Goal: Information Seeking & Learning: Stay updated

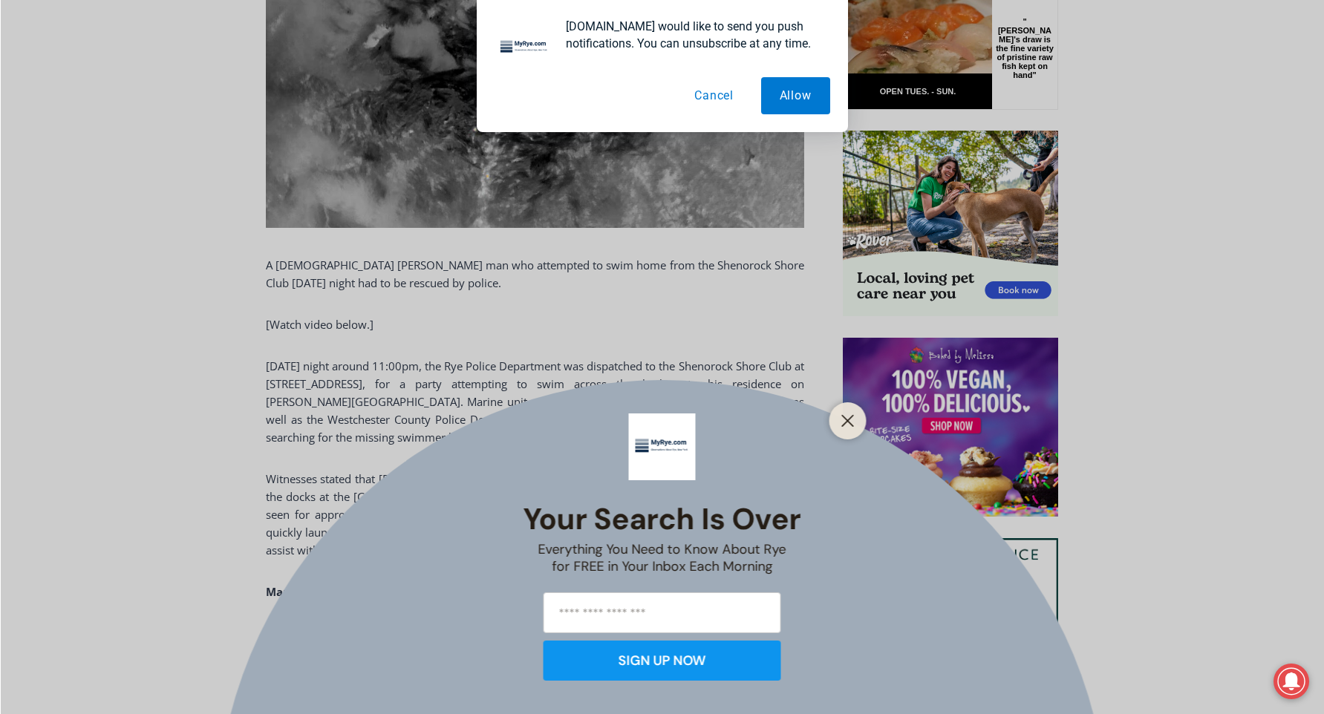
scroll to position [699, 0]
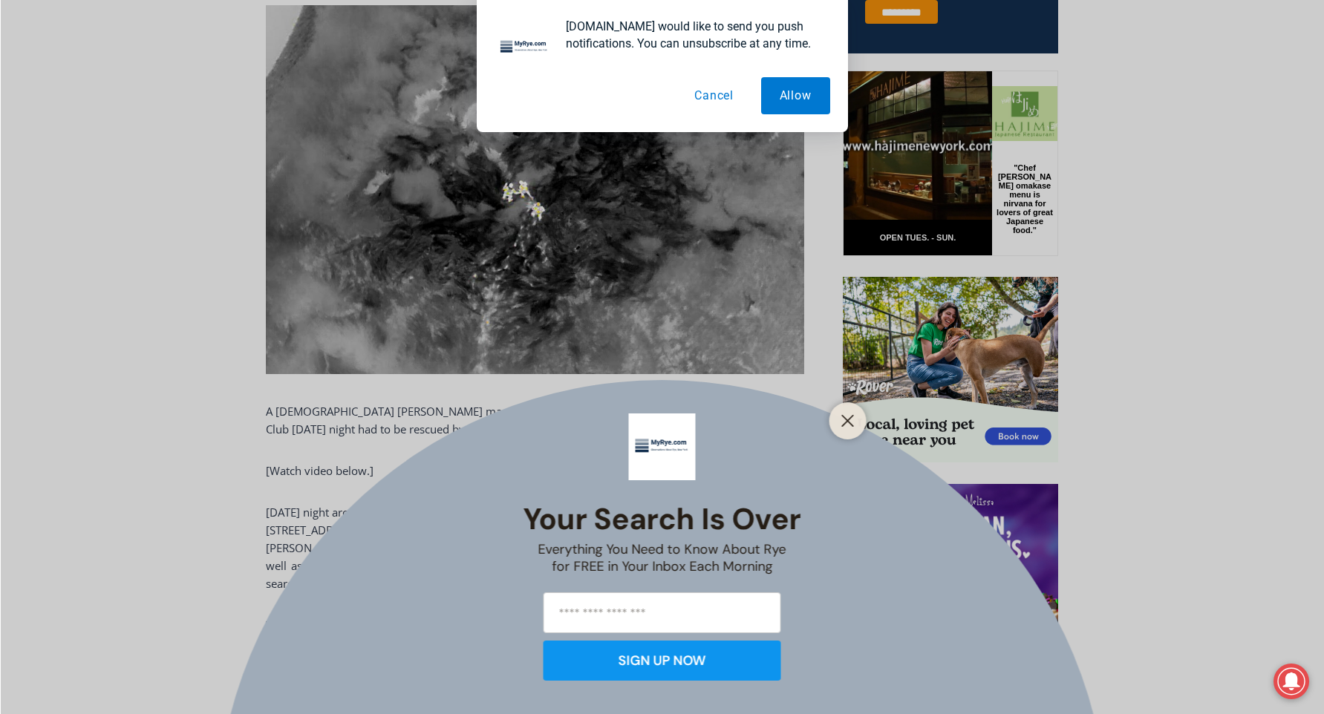
click at [710, 96] on button "Cancel" at bounding box center [713, 95] width 76 height 37
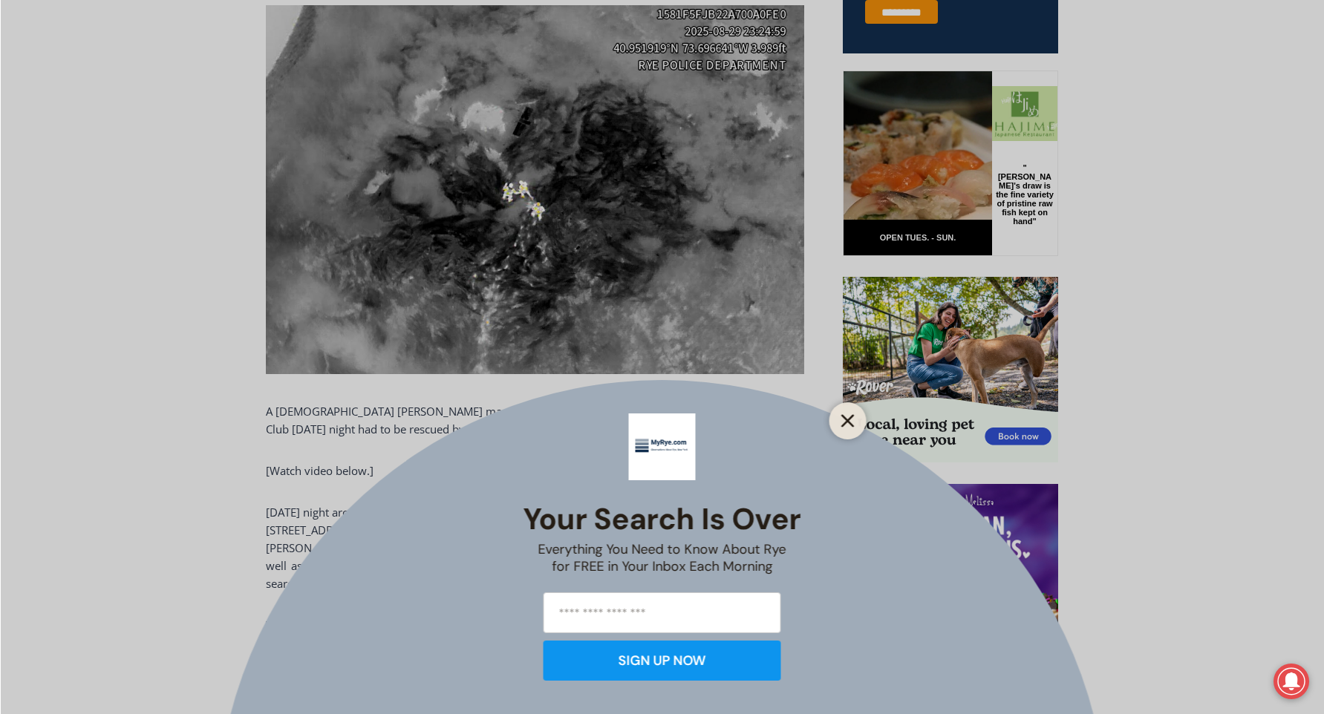
click at [848, 426] on icon "Close" at bounding box center [847, 420] width 13 height 13
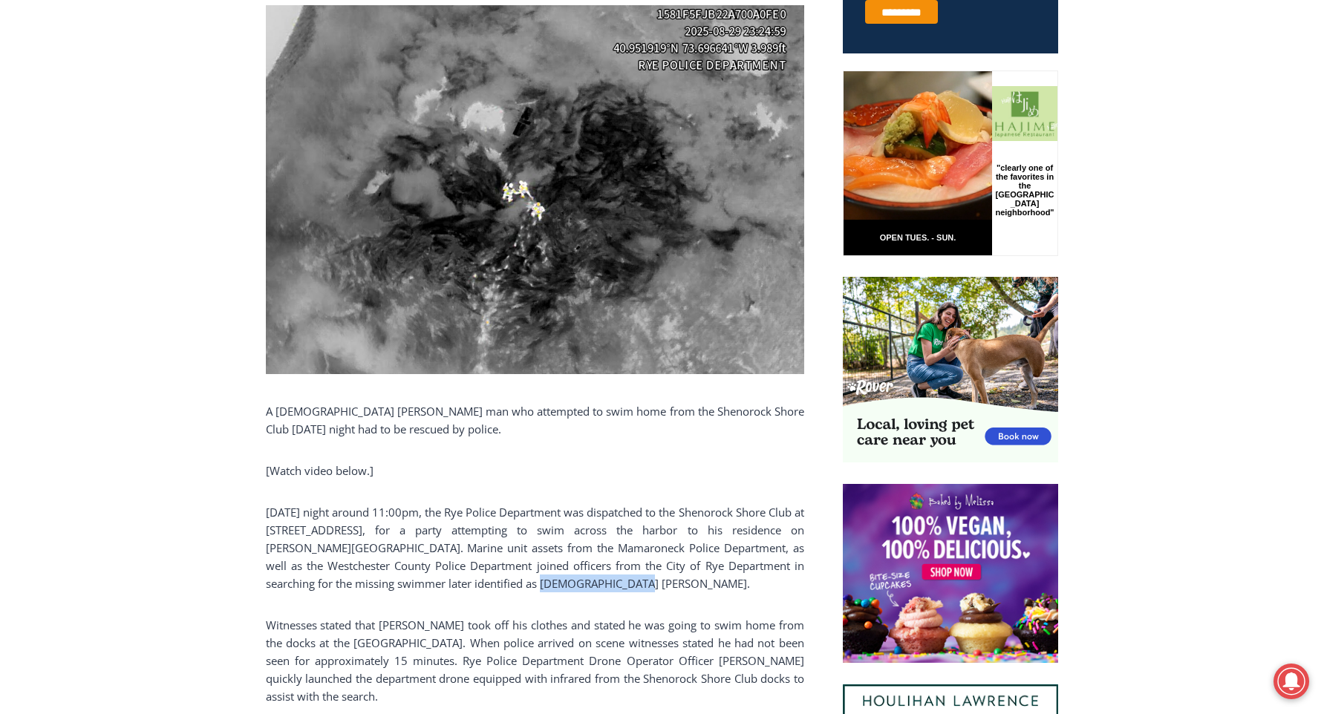
drag, startPoint x: 560, startPoint y: 581, endPoint x: 469, endPoint y: 580, distance: 90.6
click at [469, 580] on p "[DATE] night around 11:00pm, the Rye Police Department was dispatched to the Sh…" at bounding box center [535, 547] width 538 height 89
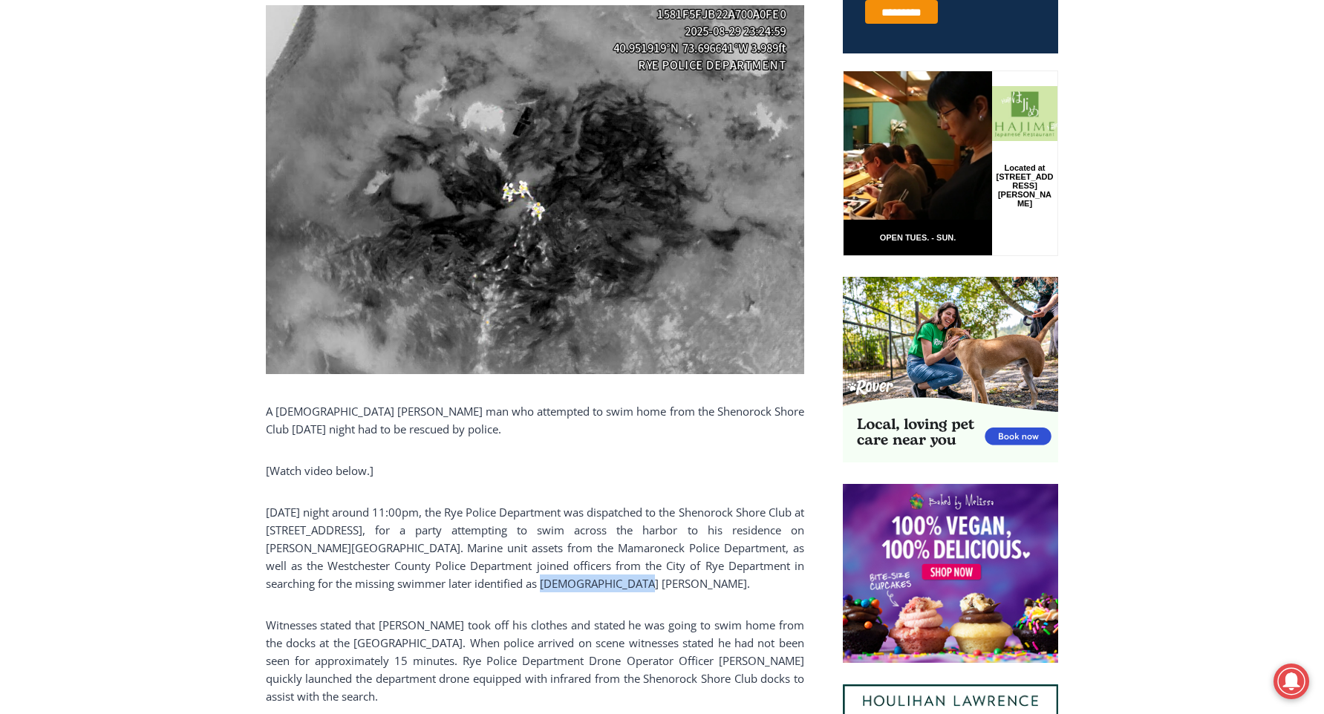
copy p "[PERSON_NAME]"
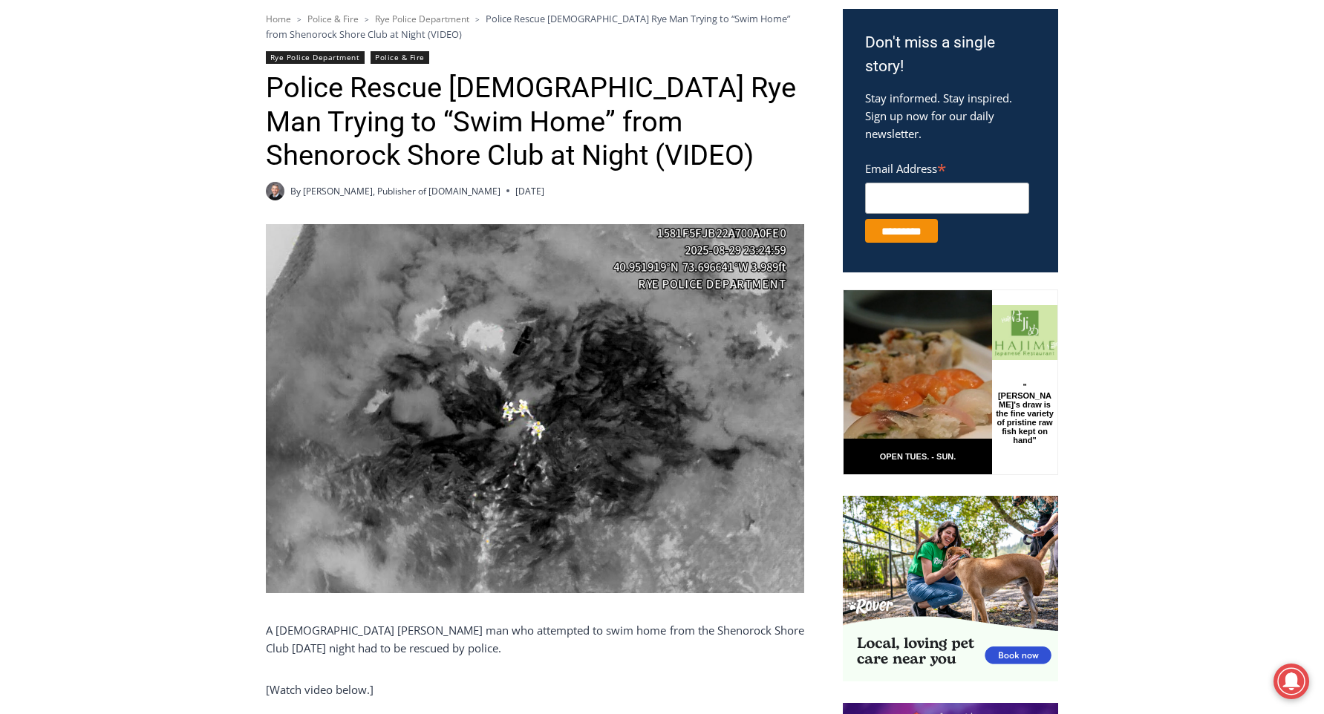
scroll to position [258, 0]
